Goal: Information Seeking & Learning: Learn about a topic

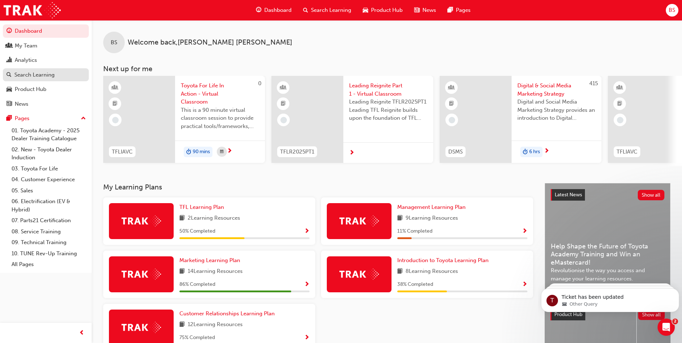
drag, startPoint x: 30, startPoint y: 45, endPoint x: 58, endPoint y: 69, distance: 36.7
click at [30, 45] on div "My Team" at bounding box center [26, 46] width 23 height 8
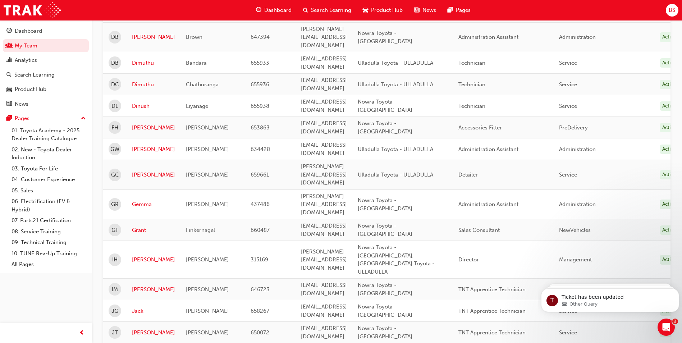
scroll to position [844, 0]
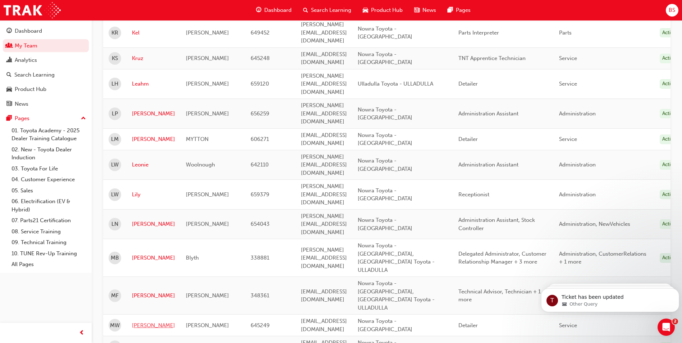
scroll to position [269, 0]
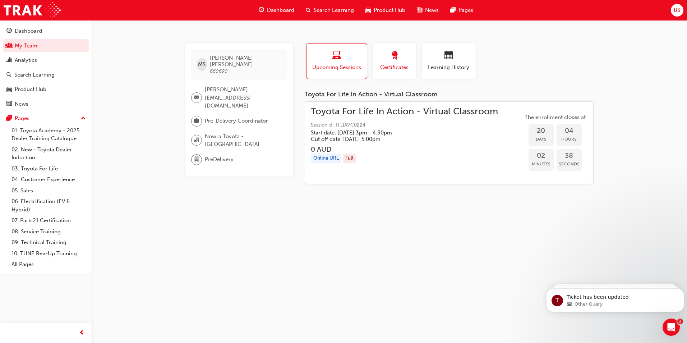
click at [386, 62] on div "Certificates" at bounding box center [394, 61] width 32 height 20
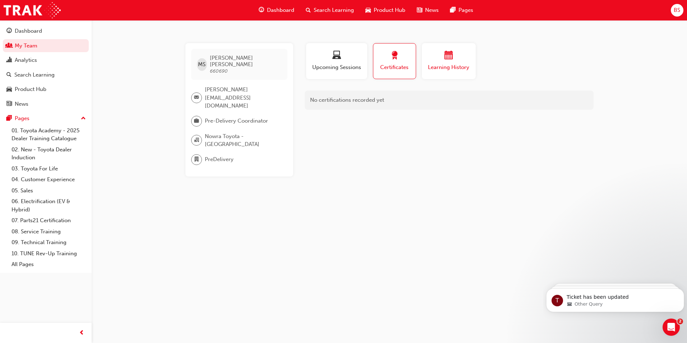
click at [437, 59] on div "button" at bounding box center [448, 56] width 43 height 11
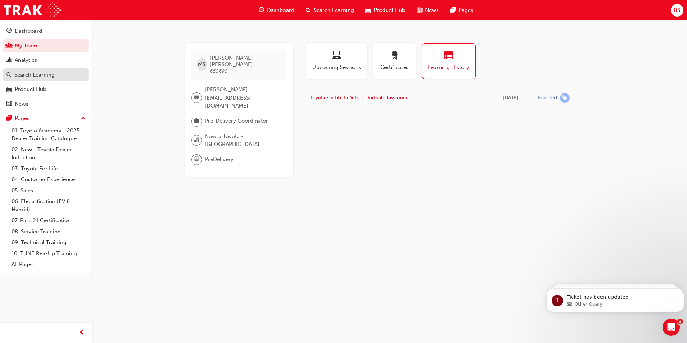
click at [26, 74] on div "Search Learning" at bounding box center [34, 75] width 40 height 8
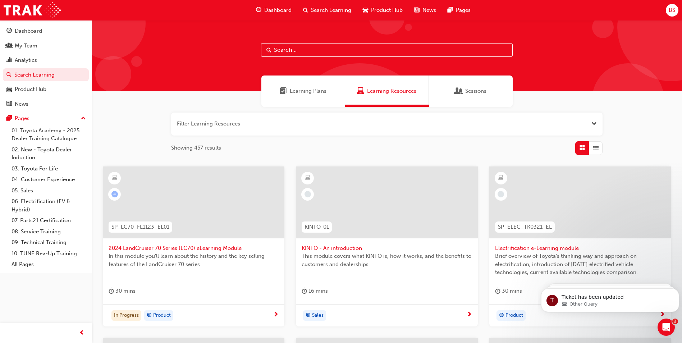
click at [278, 50] on input "text" at bounding box center [387, 50] width 252 height 14
type input "DEALER"
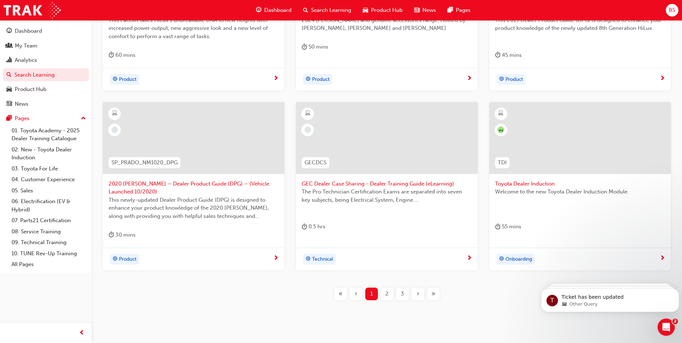
scroll to position [252, 0]
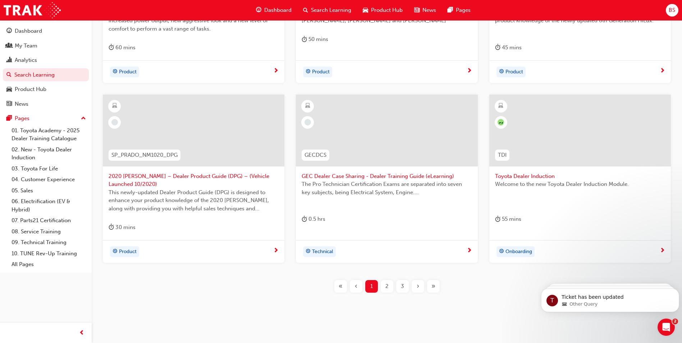
click at [523, 188] on span "Welcome to the new Toyota Dealer Induction Module." at bounding box center [580, 184] width 170 height 8
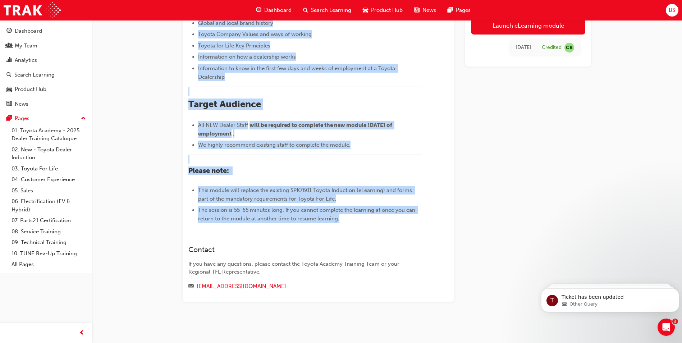
scroll to position [232, 0]
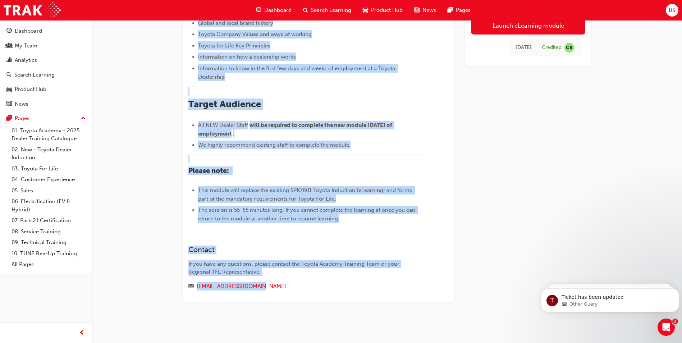
drag, startPoint x: 187, startPoint y: 37, endPoint x: 405, endPoint y: 280, distance: 326.7
click at [405, 280] on div "Toyota Dealer Induction eLearning Stream: Onboarding 55 mins TDI ​Welcome to th…" at bounding box center [386, 104] width 431 height 441
copy div "lorem Ipsumd Sitametco aDipiscin Elitse: Doeiusmodt 23 inci UTL ​Etdolor ma ali…"
click at [31, 44] on div "My Team" at bounding box center [26, 46] width 23 height 8
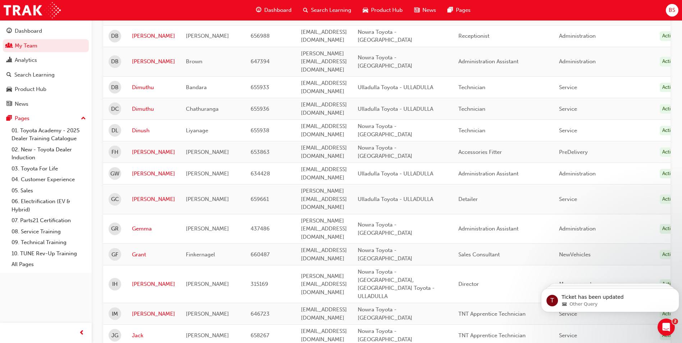
scroll to position [844, 0]
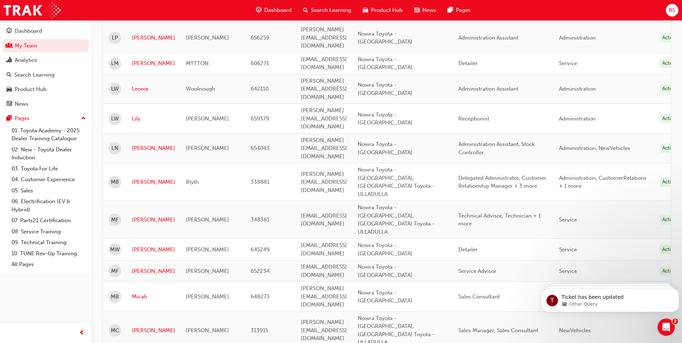
scroll to position [305, 0]
